Goal: Transaction & Acquisition: Purchase product/service

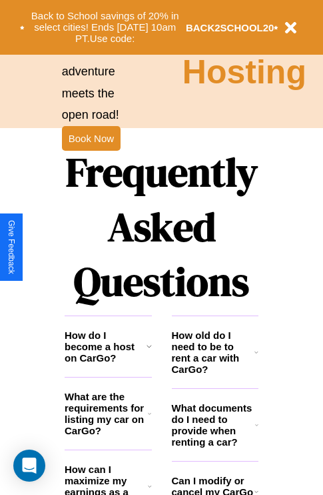
scroll to position [1616, 0]
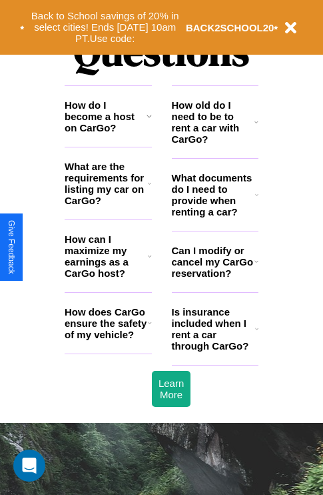
click at [108, 340] on h3 "How does CarGo ensure the safety of my vehicle?" at bounding box center [106, 323] width 83 height 34
click at [215, 216] on h3 "What documents do I need to provide when renting a car?" at bounding box center [214, 194] width 84 height 45
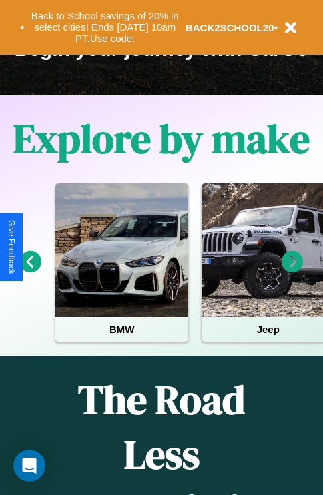
scroll to position [205, 0]
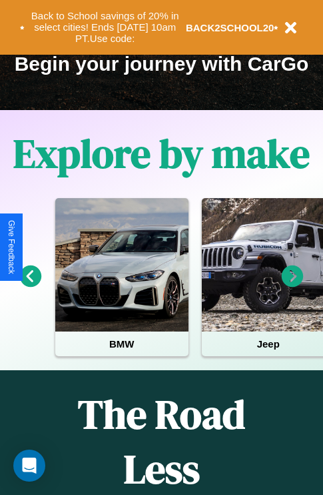
click at [293, 285] on icon at bounding box center [293, 276] width 22 height 22
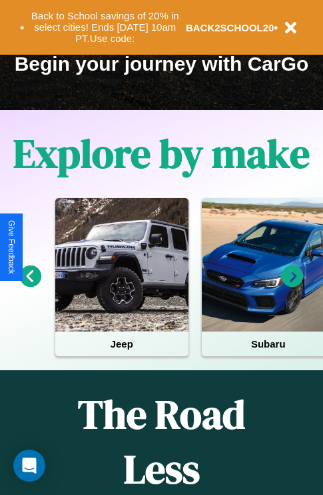
click at [30, 285] on icon at bounding box center [31, 276] width 22 height 22
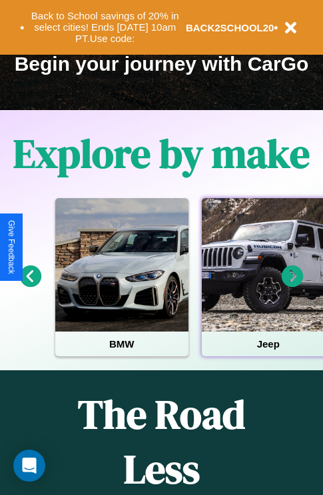
click at [267, 285] on div at bounding box center [268, 264] width 133 height 133
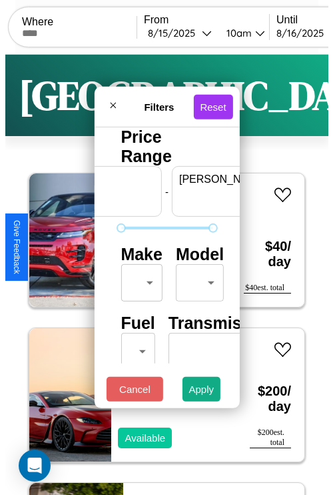
scroll to position [0, 83]
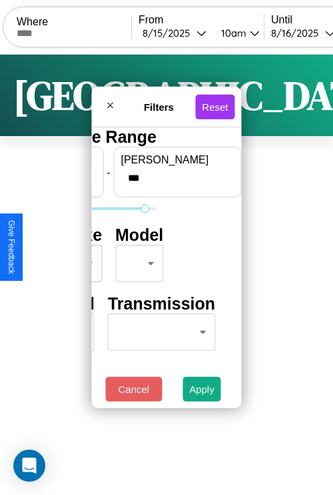
type input "***"
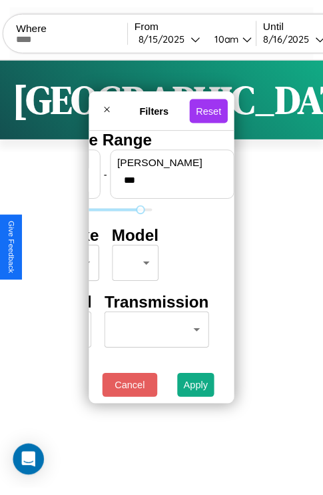
scroll to position [0, 0]
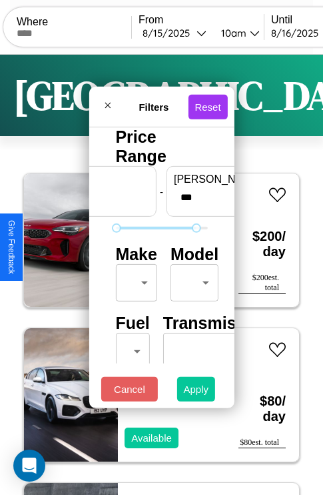
type input "*"
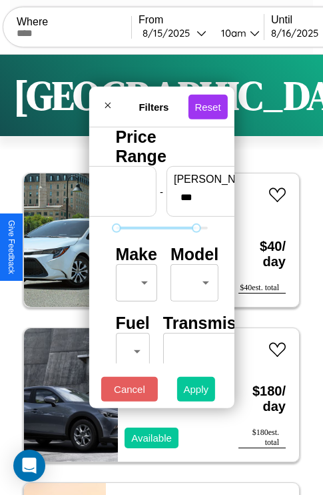
click at [197, 392] on button "Apply" at bounding box center [196, 389] width 39 height 25
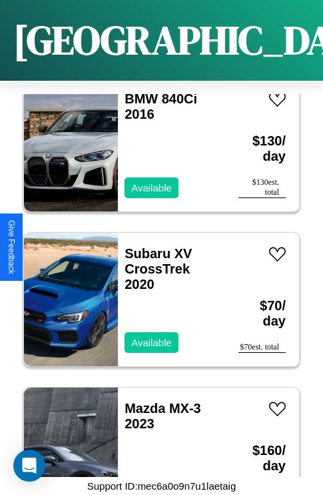
scroll to position [9024, 0]
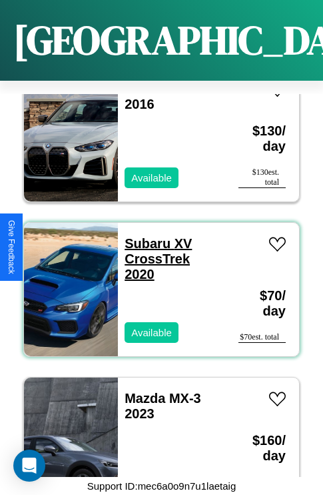
click at [143, 236] on link "Subaru XV CrossTrek 2020" at bounding box center [158, 258] width 67 height 45
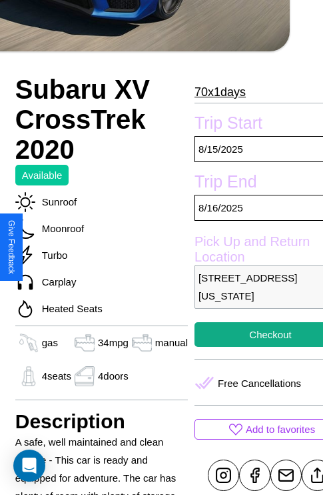
scroll to position [321, 45]
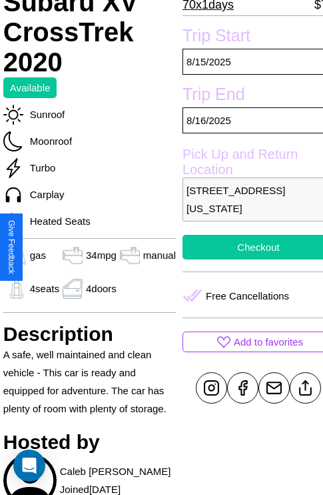
click at [247, 247] on button "Checkout" at bounding box center [259, 247] width 152 height 25
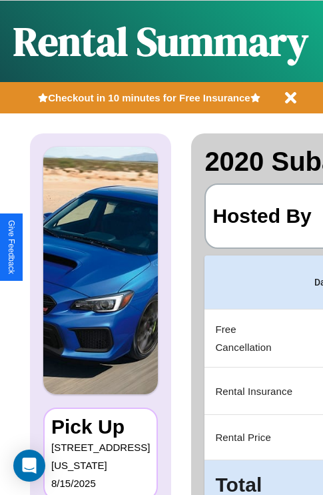
scroll to position [0, 252]
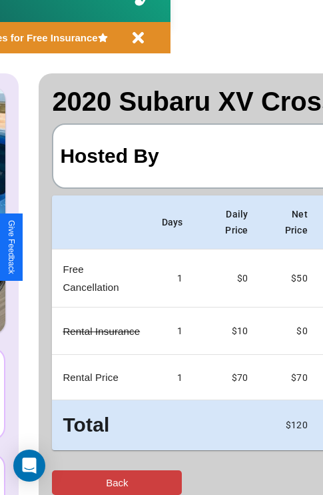
click at [65, 482] on button "Back" at bounding box center [117, 482] width 130 height 25
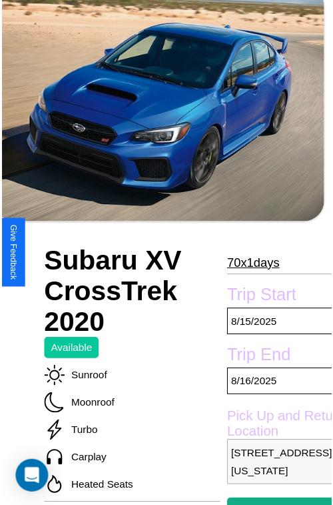
scroll to position [416, 45]
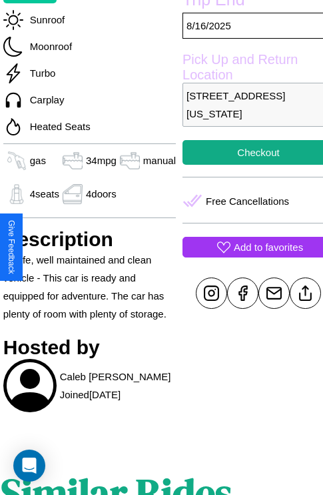
click at [247, 247] on p "Add to favorites" at bounding box center [268, 247] width 69 height 18
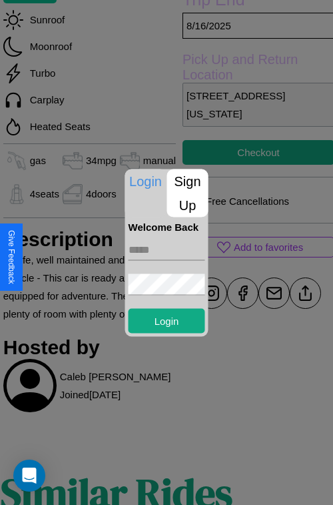
click at [167, 249] on input "text" at bounding box center [167, 249] width 77 height 21
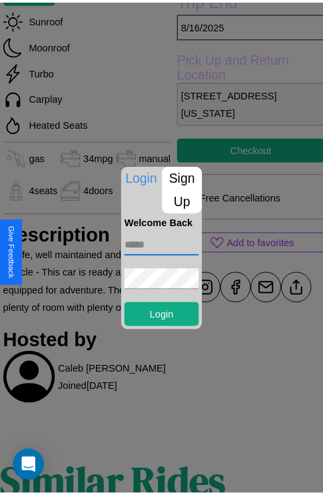
scroll to position [456, 45]
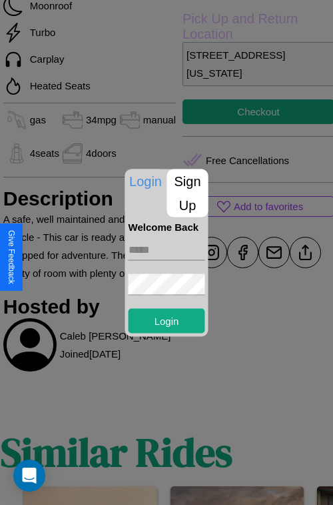
click at [294, 252] on div at bounding box center [166, 252] width 333 height 505
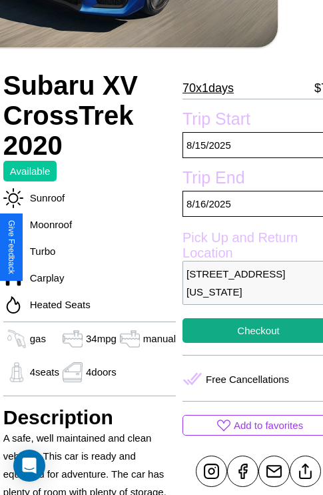
scroll to position [78, 45]
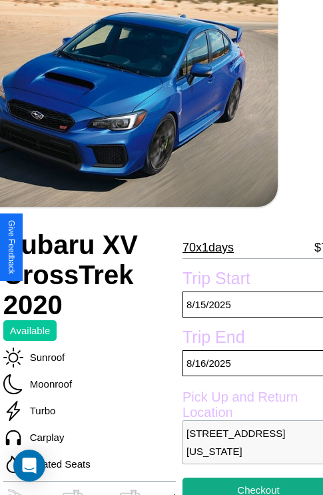
click at [202, 247] on p "70 x 1 days" at bounding box center [208, 247] width 51 height 21
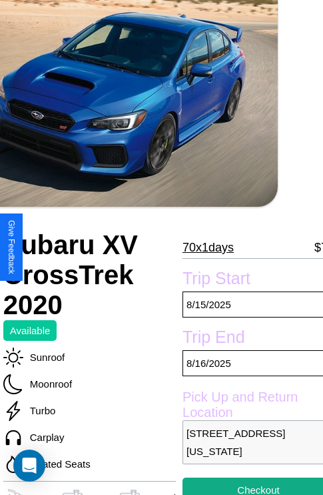
click at [202, 247] on p "70 x 1 days" at bounding box center [208, 247] width 51 height 21
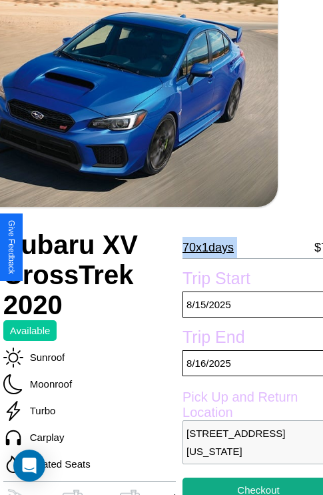
click at [202, 247] on p "70 x 1 days" at bounding box center [208, 247] width 51 height 21
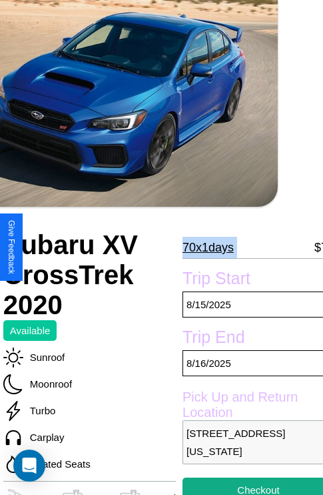
click at [202, 247] on p "70 x 1 days" at bounding box center [208, 247] width 51 height 21
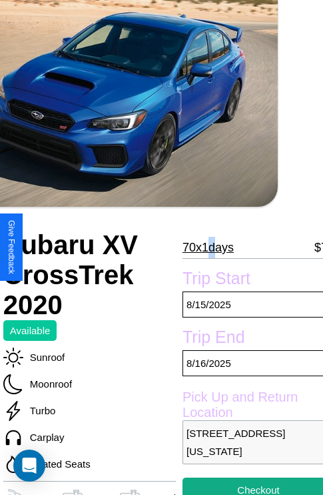
click at [202, 247] on p "70 x 1 days" at bounding box center [208, 247] width 51 height 21
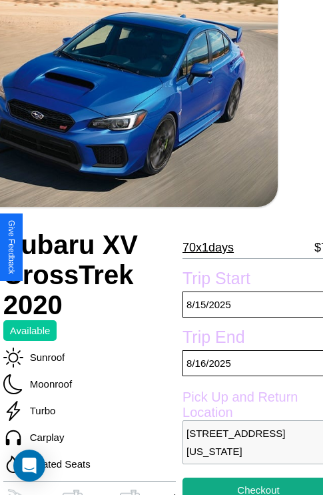
scroll to position [321, 45]
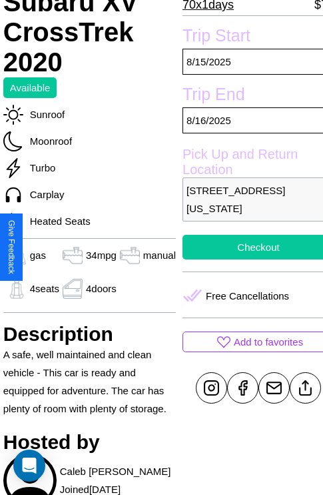
click at [247, 247] on button "Checkout" at bounding box center [259, 247] width 152 height 25
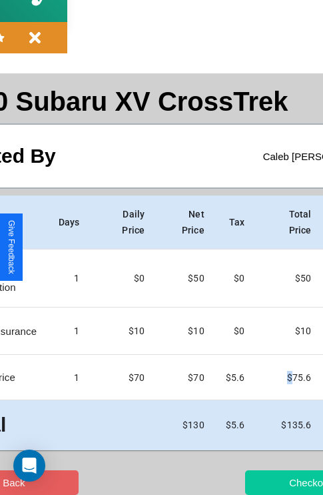
click at [258, 482] on button "Checkout" at bounding box center [310, 482] width 130 height 25
